Goal: Information Seeking & Learning: Learn about a topic

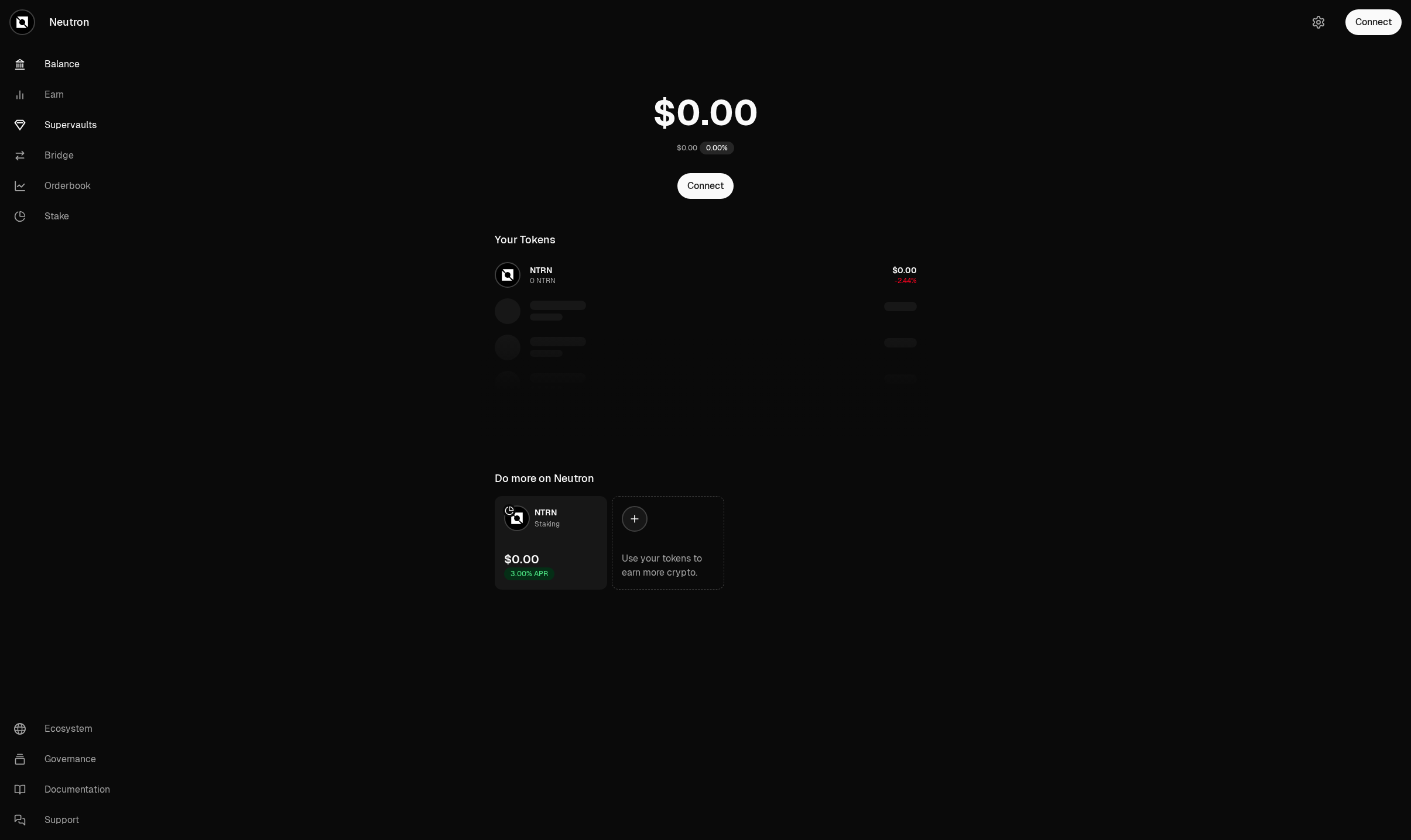
click at [71, 121] on link "Supervaults" at bounding box center [66, 126] width 122 height 30
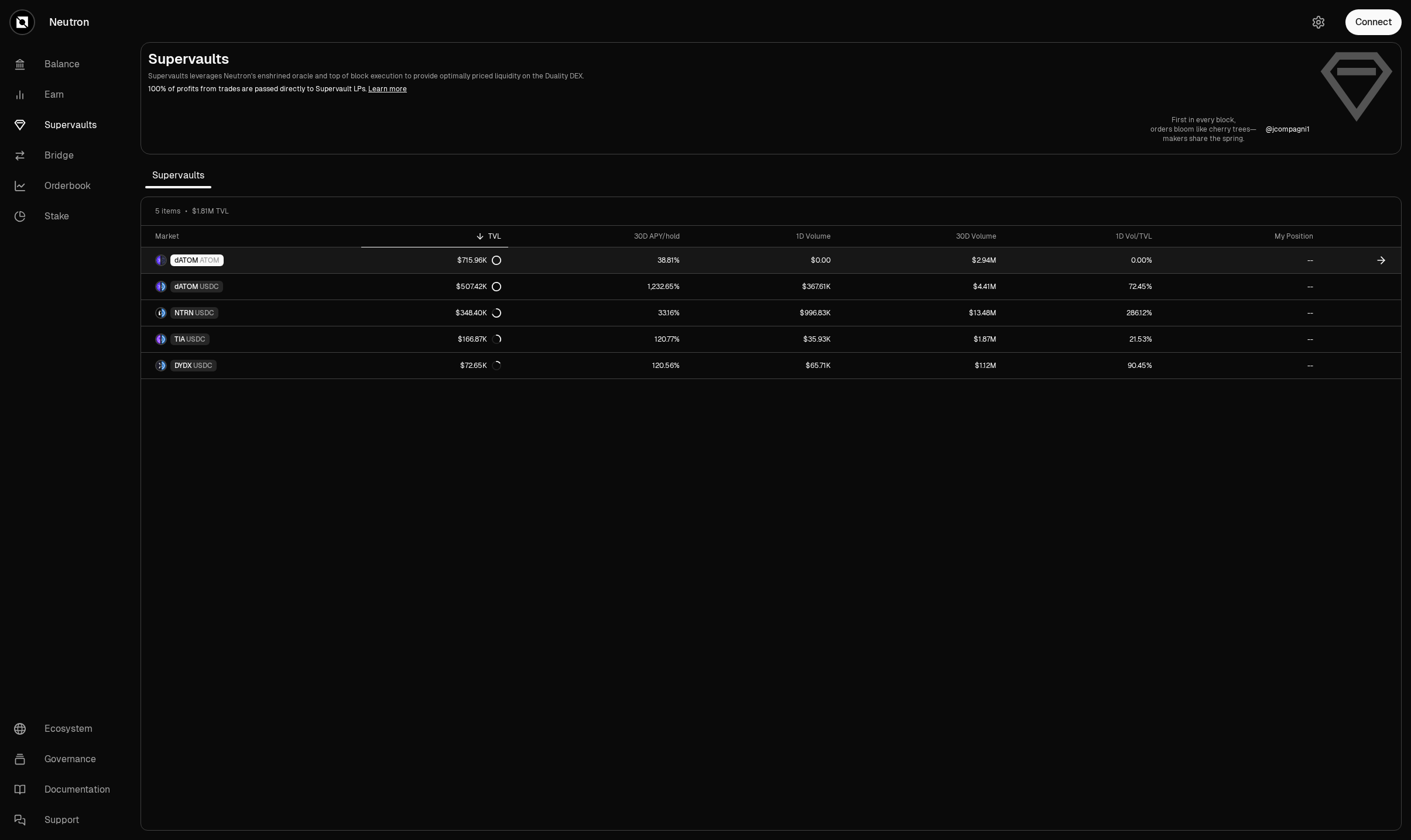
click at [699, 261] on link "$0.00" at bounding box center [762, 260] width 151 height 26
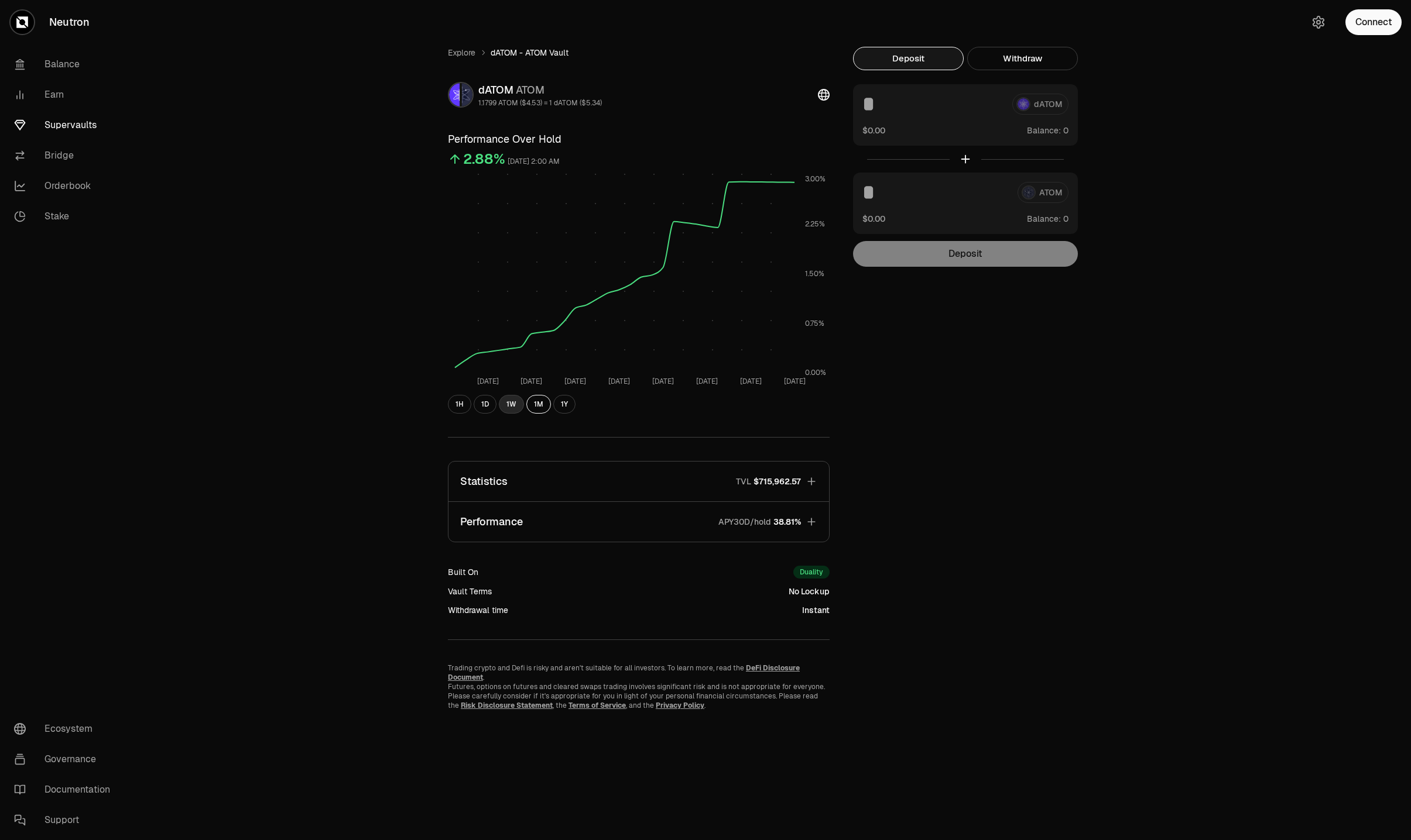
click at [503, 404] on button "1W" at bounding box center [511, 404] width 25 height 18
click at [656, 518] on button "Performance APY30D/hold 38.81%" at bounding box center [639, 522] width 381 height 40
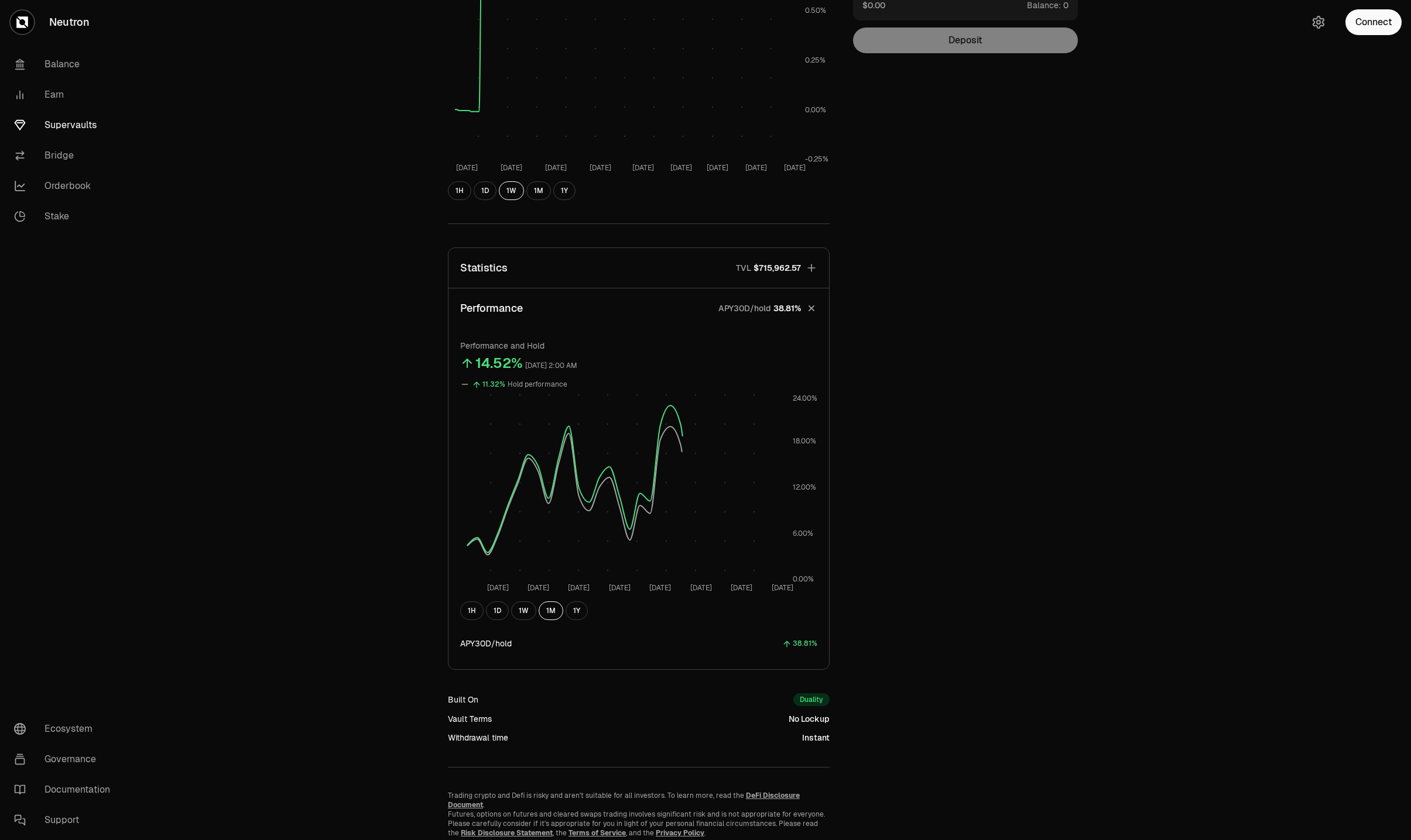
scroll to position [249, 0]
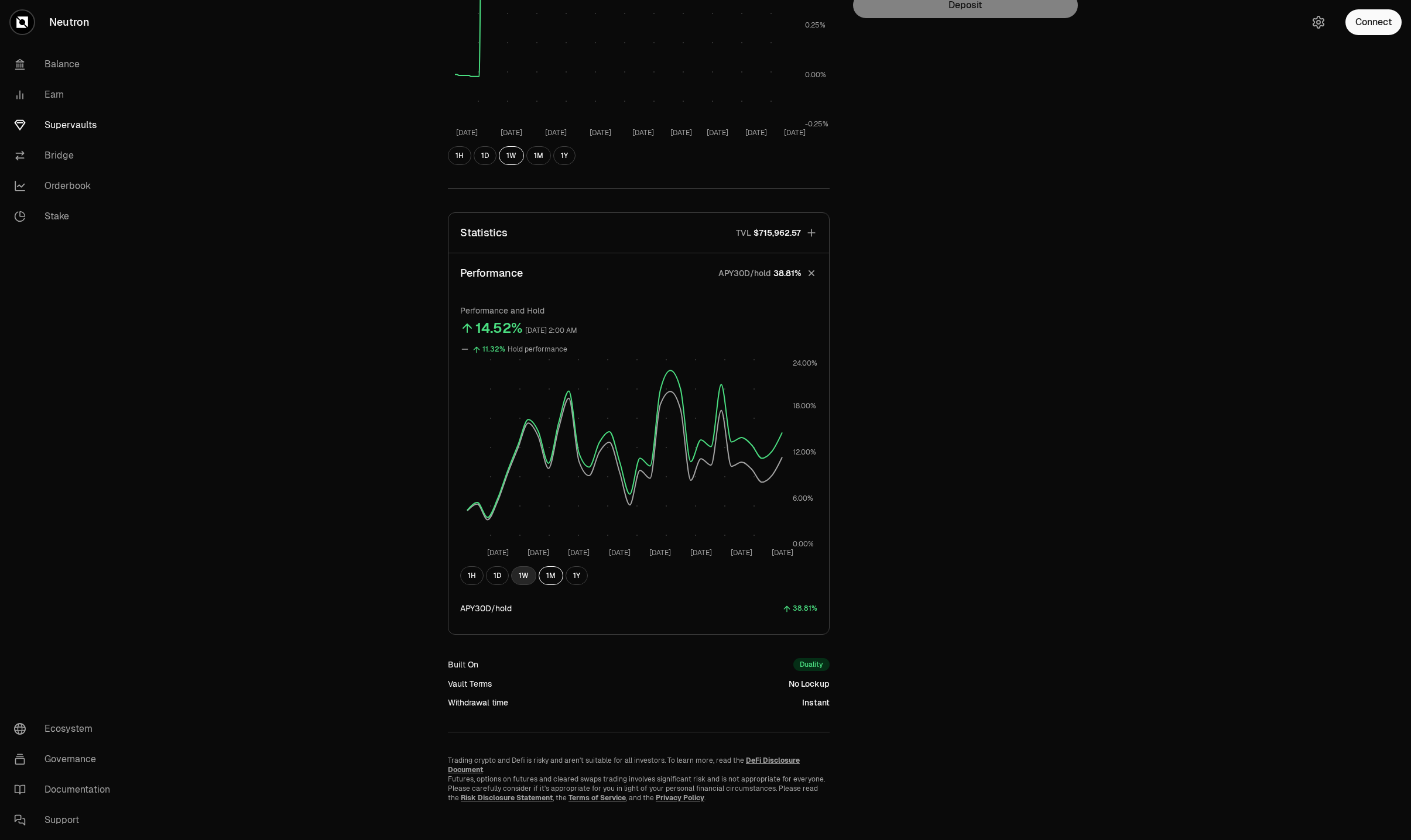
click at [518, 575] on button "1W" at bounding box center [523, 575] width 25 height 18
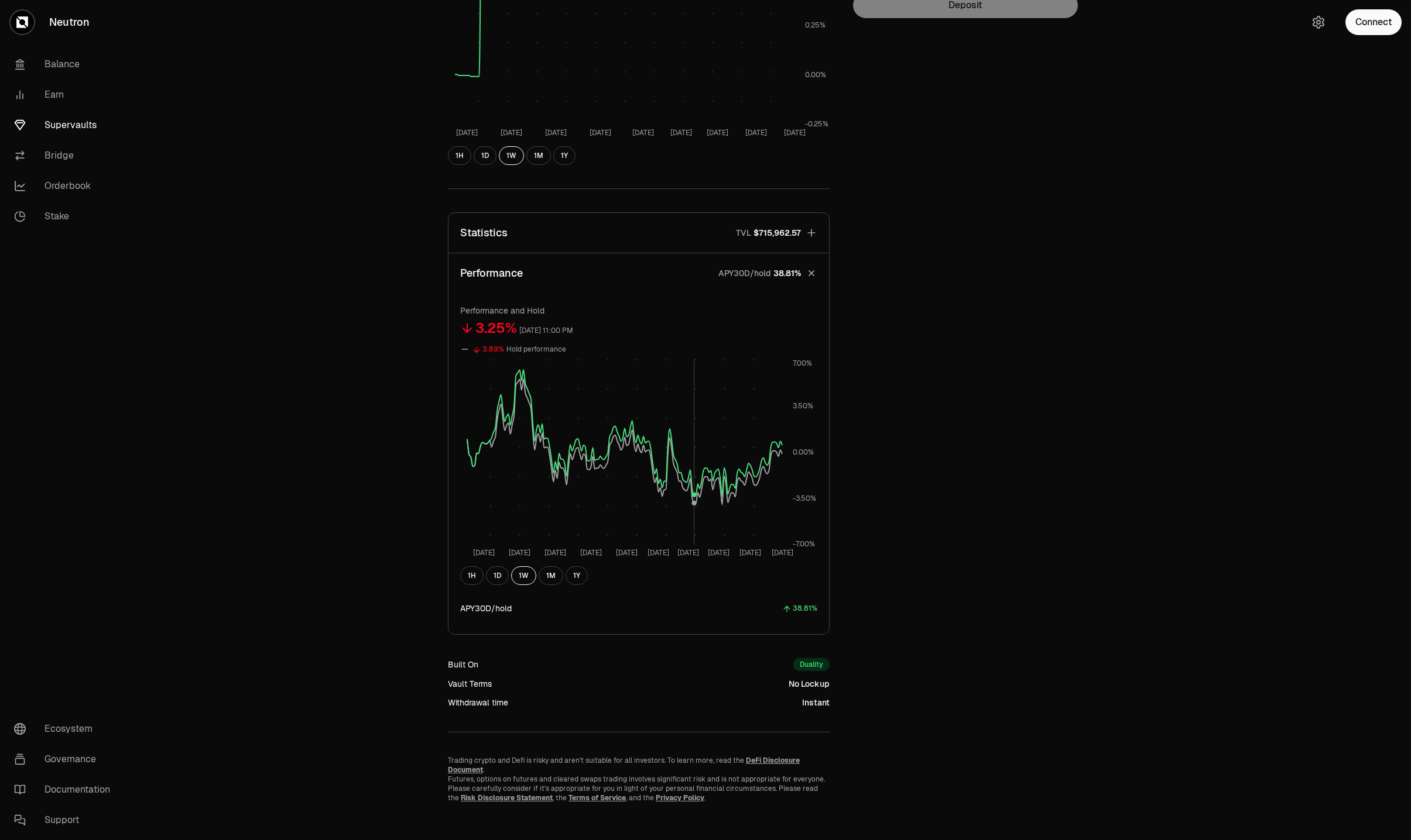
scroll to position [0, 0]
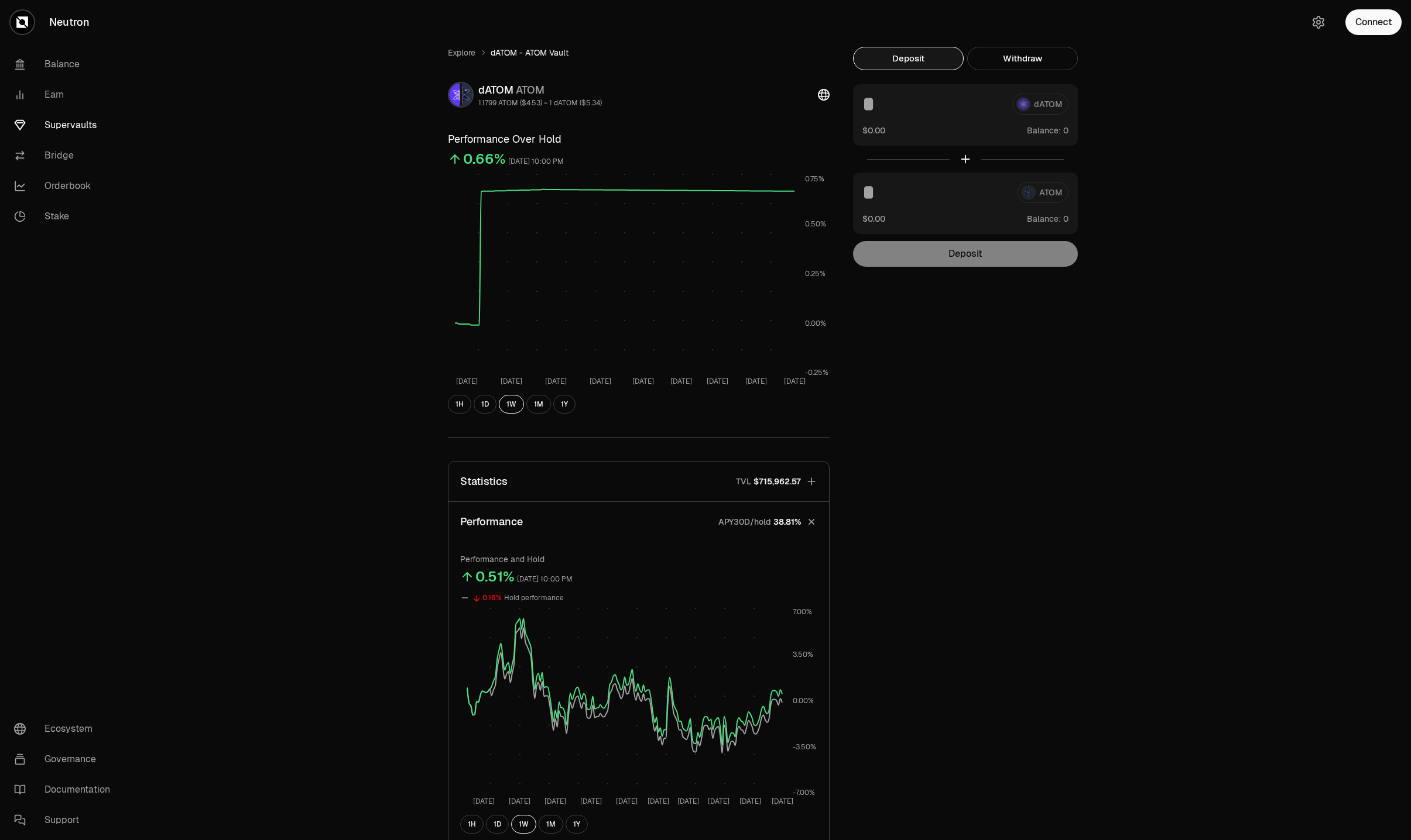
click at [588, 473] on button "Statistics TVL $715,962.57" at bounding box center [639, 482] width 381 height 40
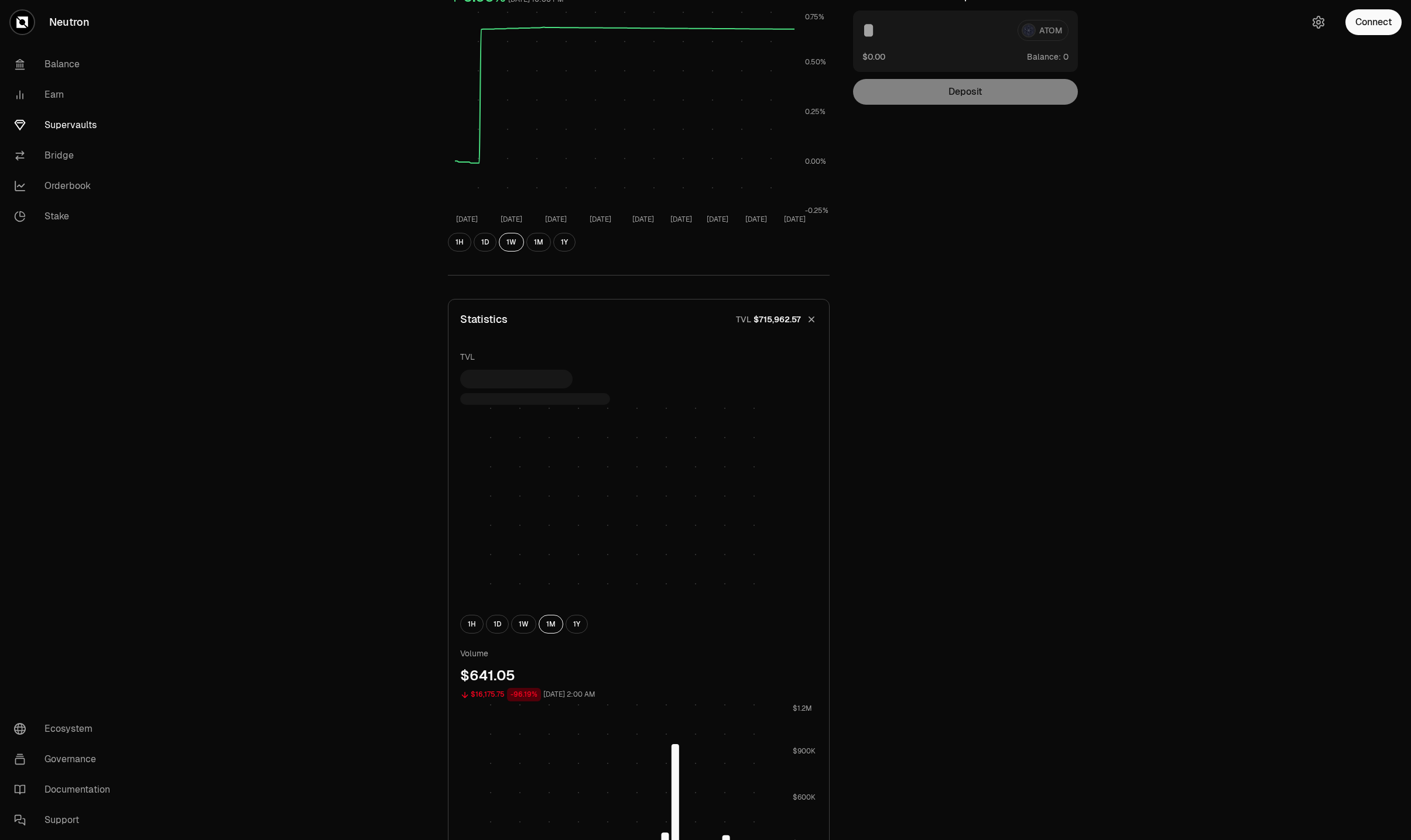
scroll to position [293, 0]
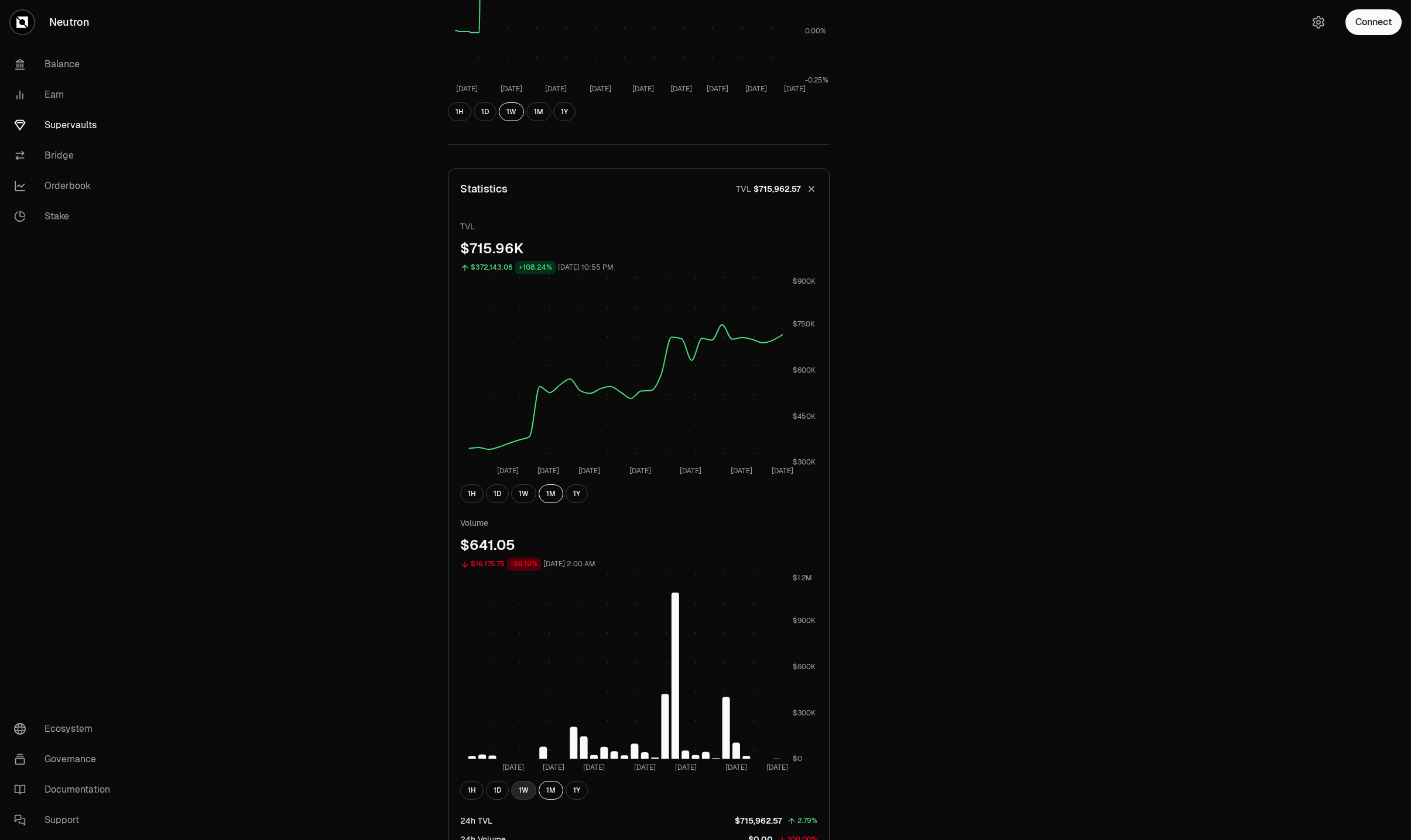
click at [516, 788] on button "1W" at bounding box center [523, 790] width 25 height 18
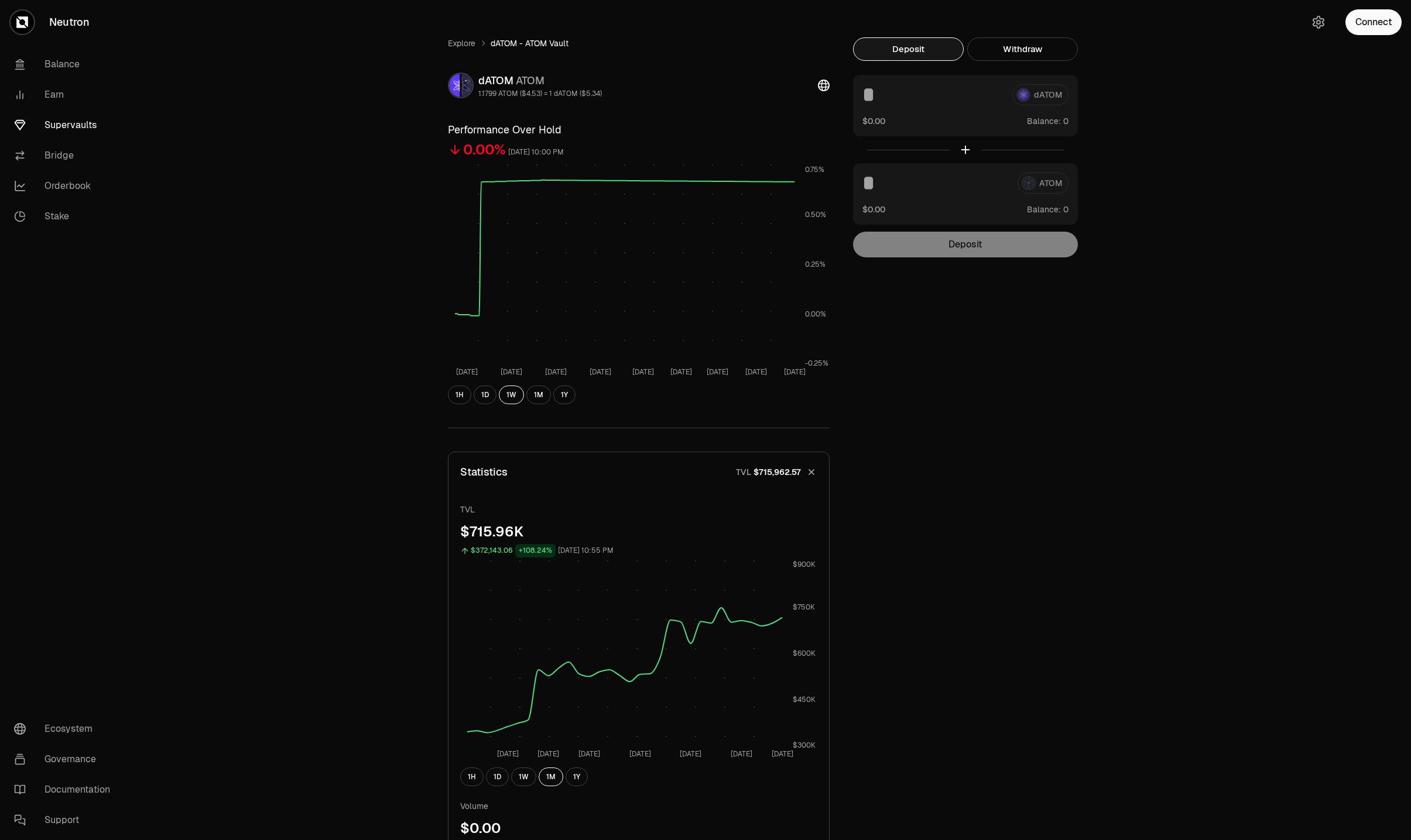
scroll to position [0, 0]
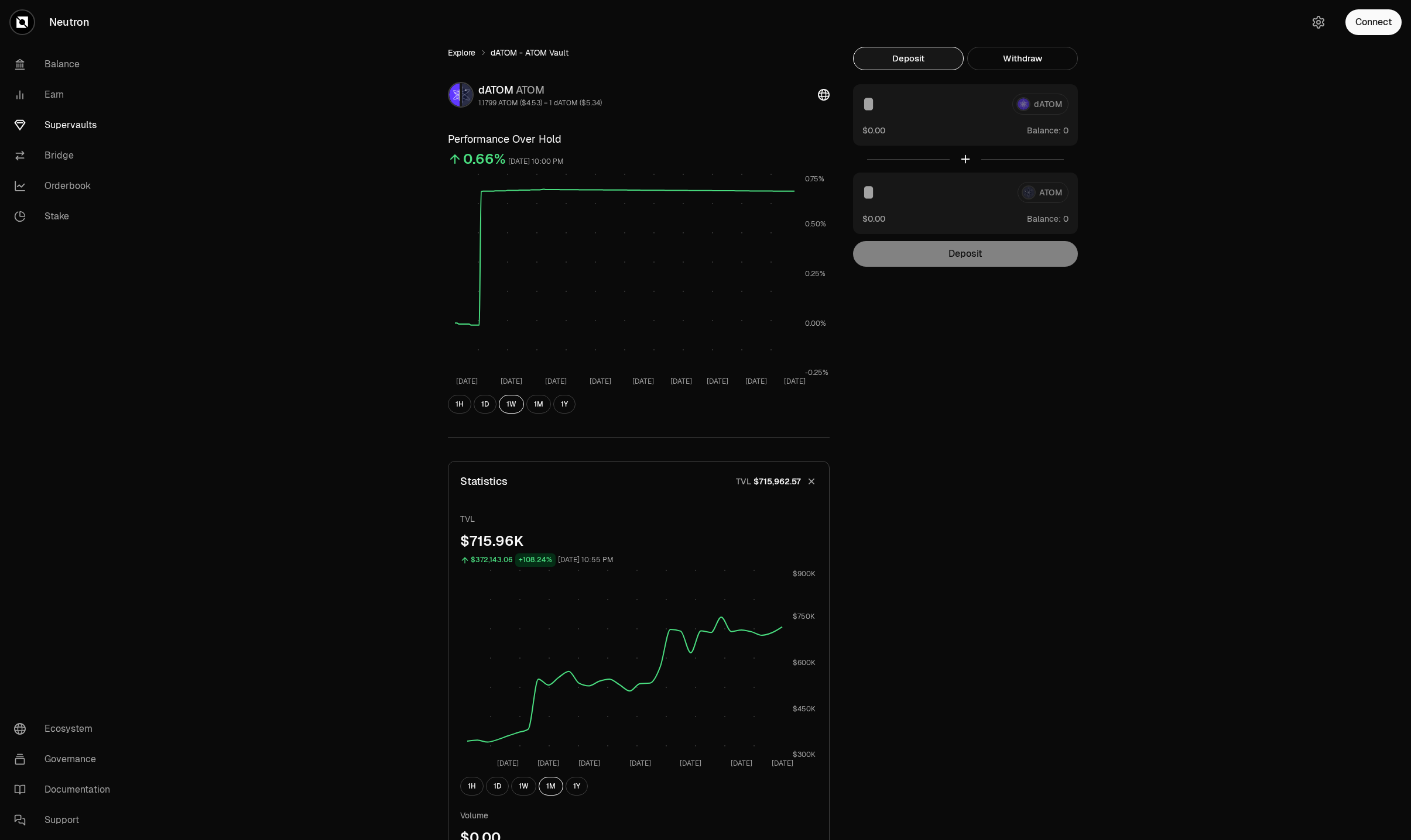
click at [452, 55] on link "Explore" at bounding box center [462, 53] width 27 height 12
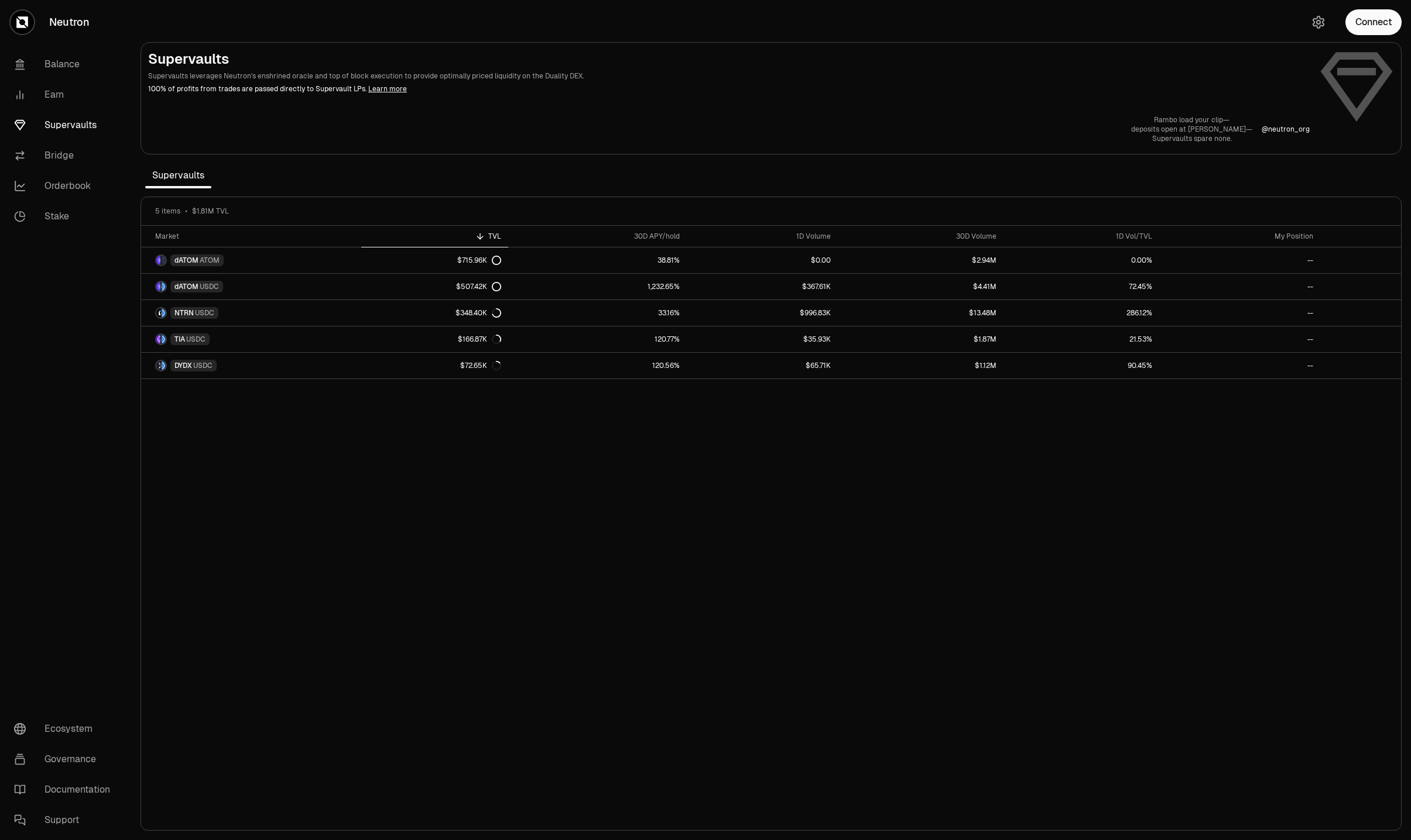
click at [861, 530] on div "Market TVL 30D APY/hold 1D Volume 30D Volume 1D Vol/TVL My Position dATOM ATOM …" at bounding box center [771, 528] width 1260 height 605
